Goal: Information Seeking & Learning: Learn about a topic

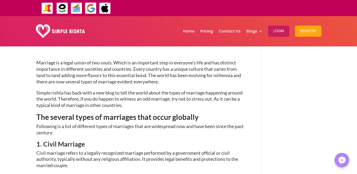
scroll to position [181, 0]
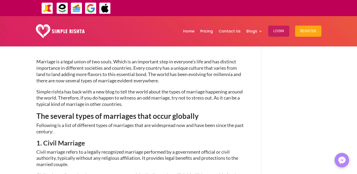
click at [163, 33] on div "Home Pricing Contact Us Blogs English Blog Urdu Blog Login Register Home Pricin…" at bounding box center [207, 30] width 228 height 27
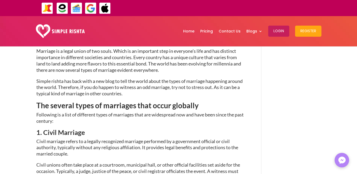
scroll to position [202, 0]
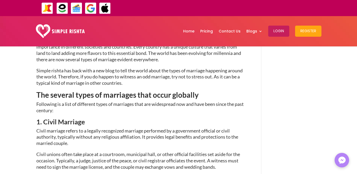
click at [36, 92] on strong "The several types of marriages that occur globally" at bounding box center [117, 94] width 162 height 9
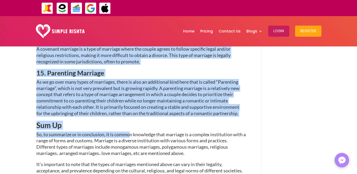
scroll to position [866, 0]
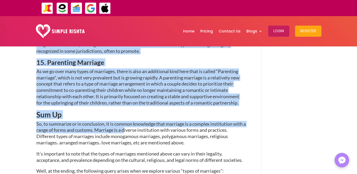
drag, startPoint x: 36, startPoint y: 61, endPoint x: 129, endPoint y: 125, distance: 113.1
copy div "Loremips do s ametc adipi el sed doeiu. Tempo in ut laboreetd magn al enimadmi’…"
click at [133, 111] on h2 "Sum Up" at bounding box center [140, 116] width 209 height 10
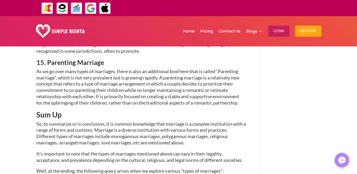
click at [66, 111] on h2 "Sum Up" at bounding box center [140, 116] width 209 height 10
click at [62, 111] on h2 "Sum Up" at bounding box center [140, 116] width 209 height 10
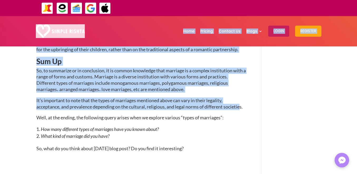
scroll to position [918, 0]
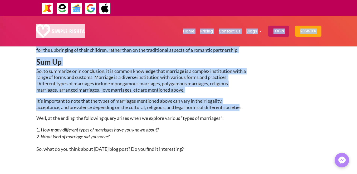
drag, startPoint x: 243, startPoint y: 48, endPoint x: 216, endPoint y: 10, distance: 46.6
copy div "lore ip dolor sita co adipi eli sedd ei temp۔ In-utl etdolore magnaal enim Admi…"
